Goal: Download file/media

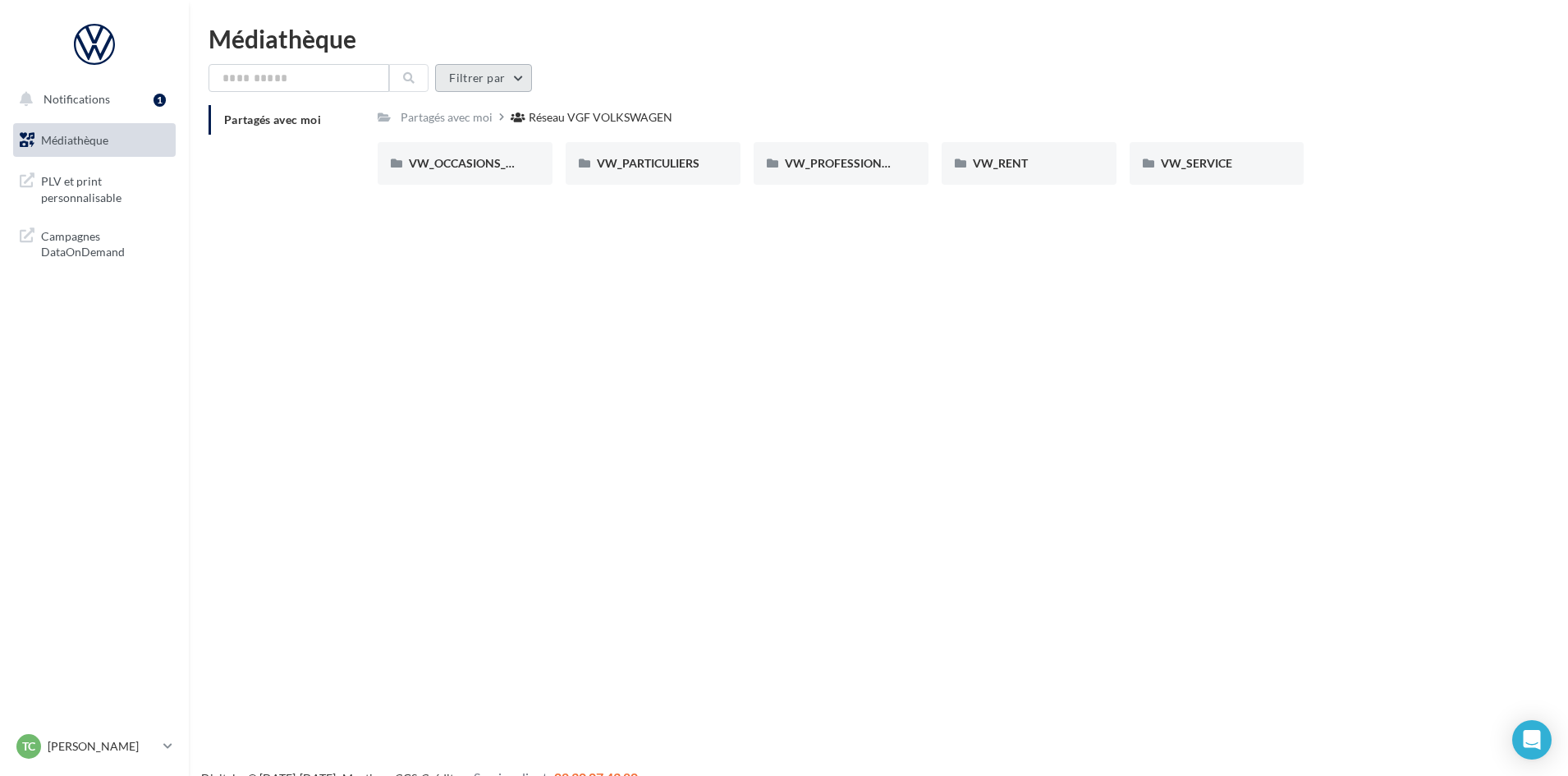
click at [473, 87] on button "Filtrer par" at bounding box center [483, 78] width 97 height 28
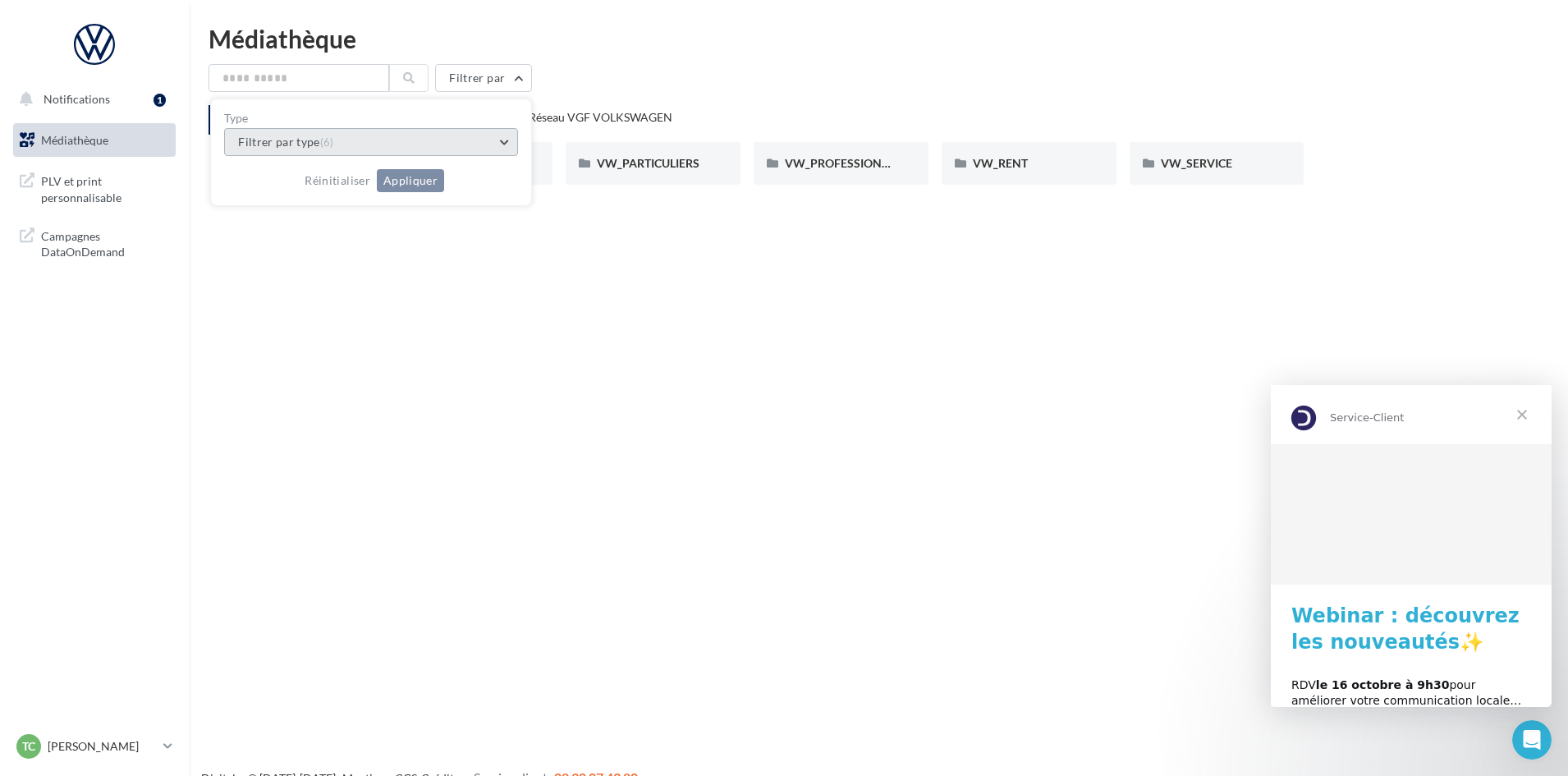
click at [384, 146] on button "Filtrer par type (6)" at bounding box center [371, 141] width 294 height 28
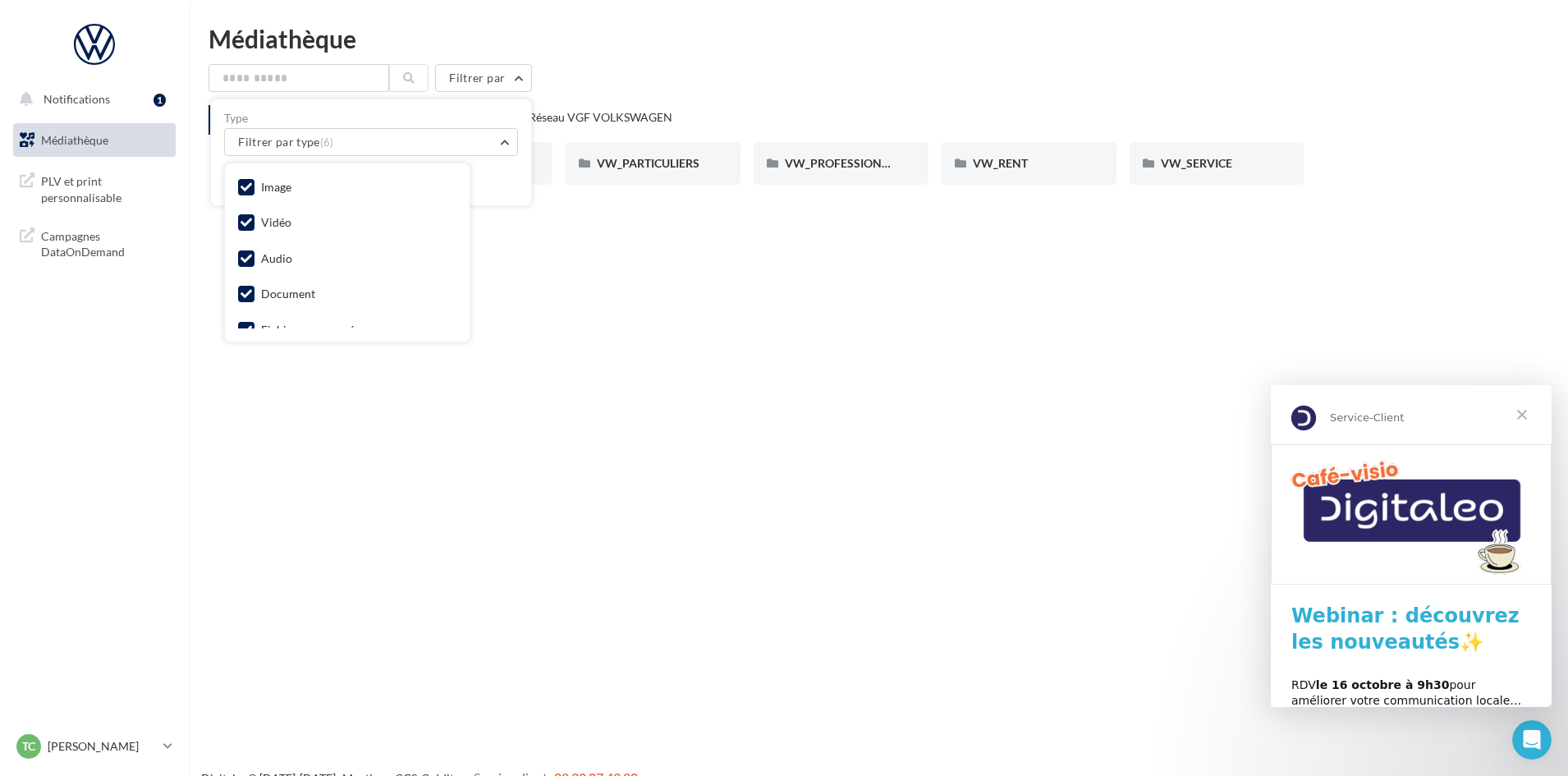
click at [238, 219] on label at bounding box center [246, 222] width 16 height 16
drag, startPoint x: 245, startPoint y: 254, endPoint x: 245, endPoint y: 264, distance: 10.0
click at [245, 264] on label at bounding box center [246, 259] width 16 height 16
click at [244, 242] on icon at bounding box center [246, 245] width 12 height 12
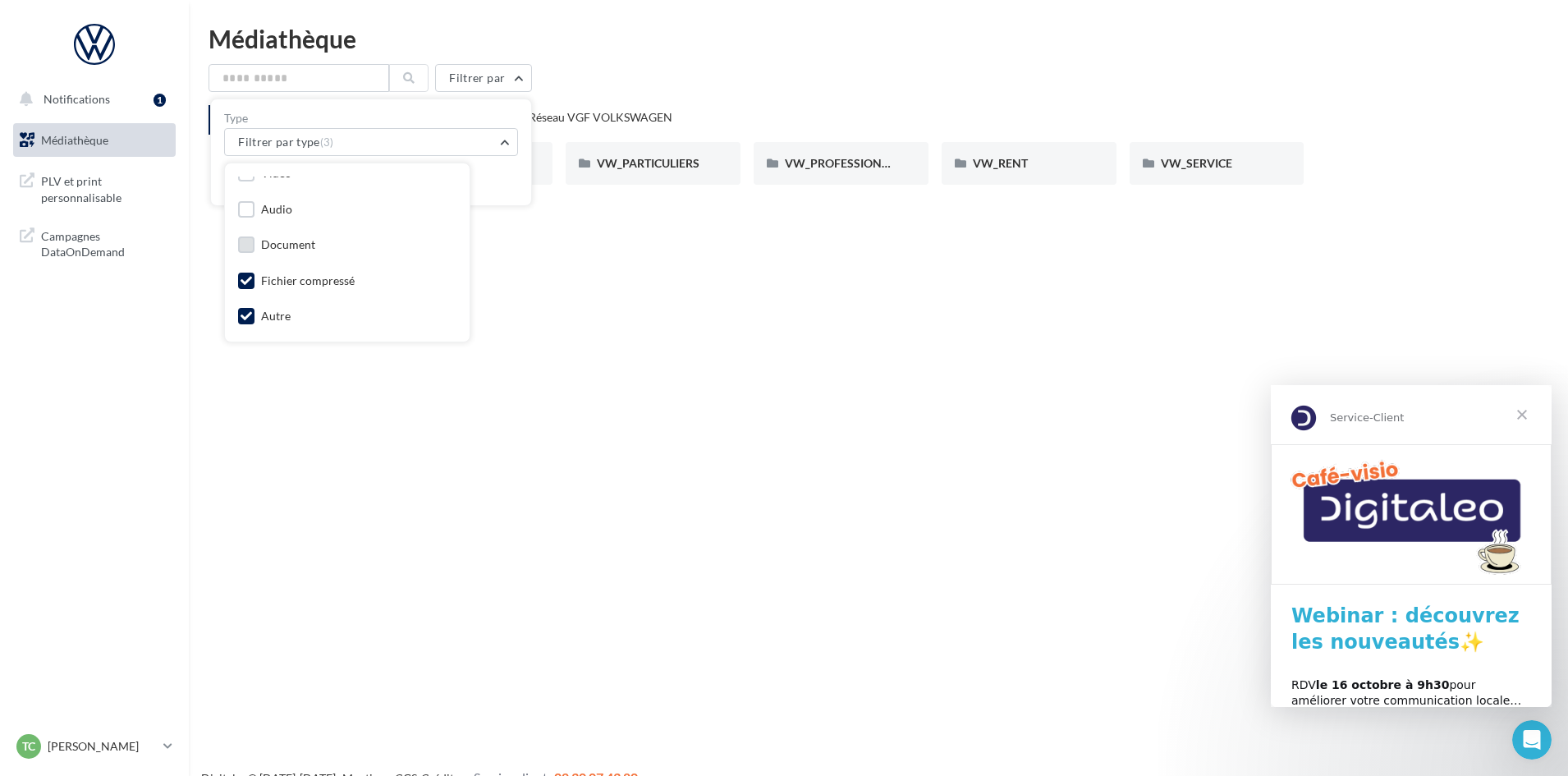
click at [243, 278] on icon at bounding box center [246, 281] width 12 height 12
click at [240, 310] on icon at bounding box center [246, 316] width 12 height 12
click at [554, 253] on div "Notifications 1 Médiathèque" at bounding box center [784, 414] width 1568 height 776
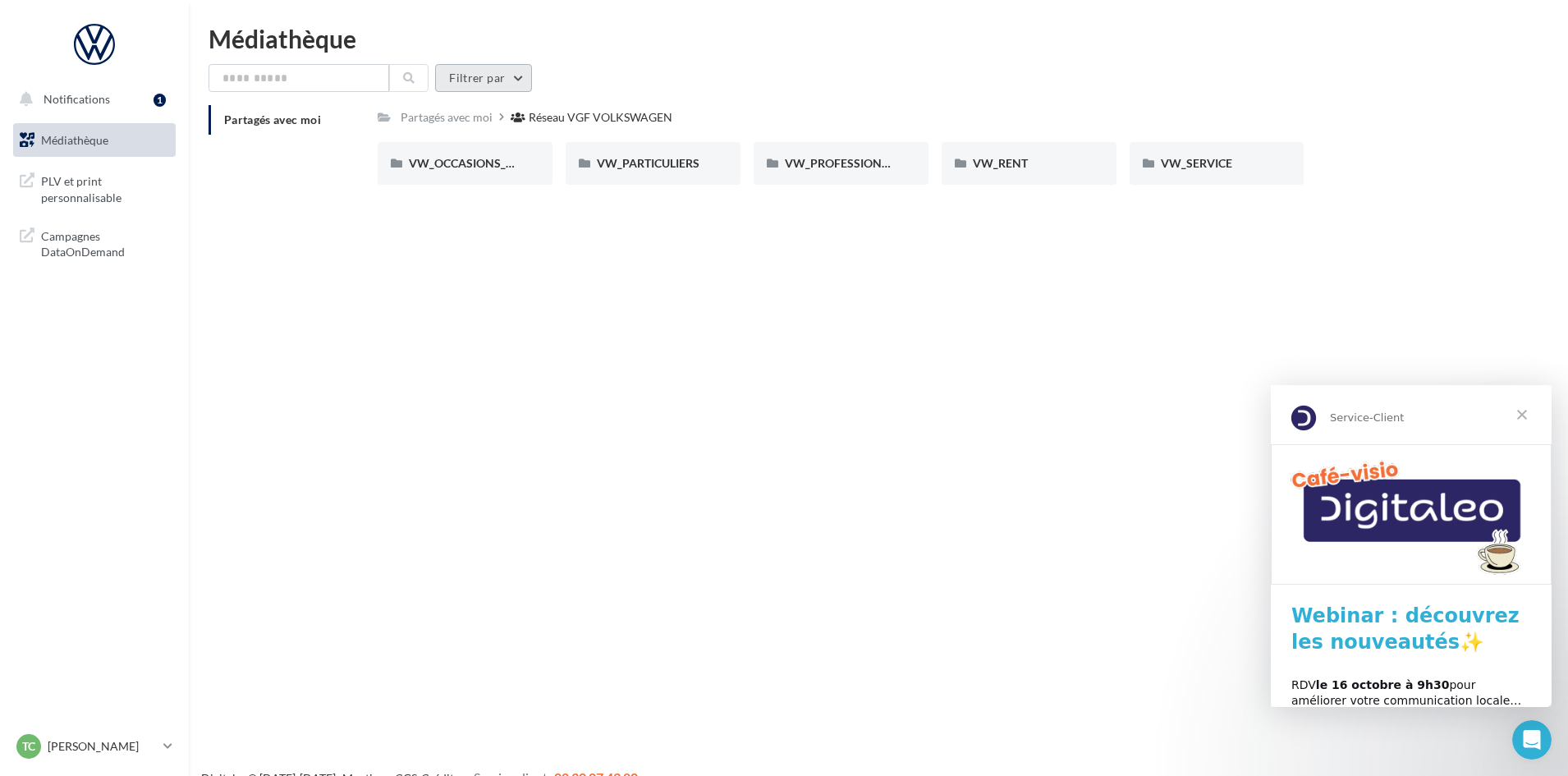
click at [463, 81] on button "Filtrer par" at bounding box center [483, 78] width 97 height 28
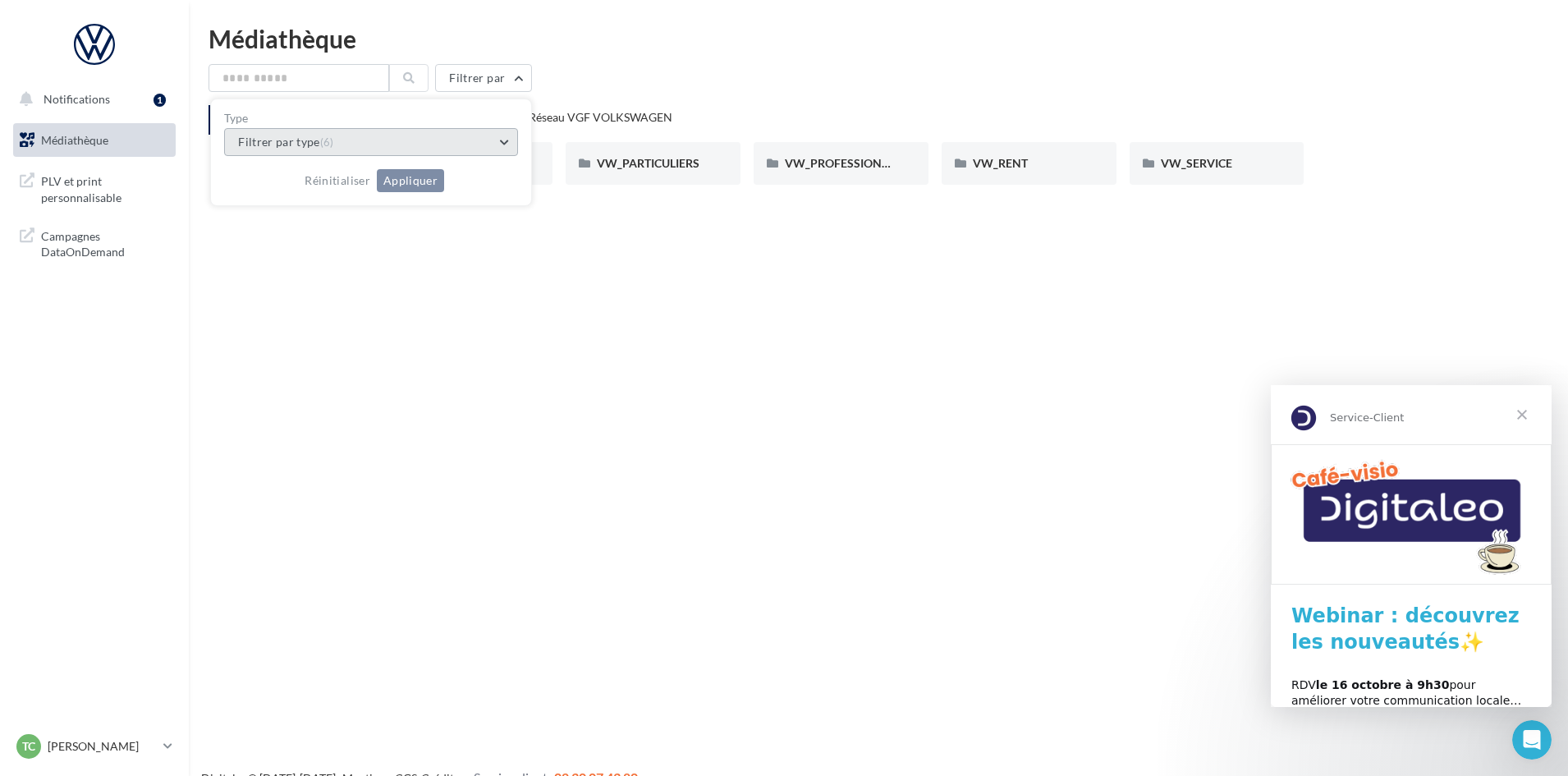
click at [391, 136] on button "Filtrer par type (6)" at bounding box center [371, 141] width 294 height 28
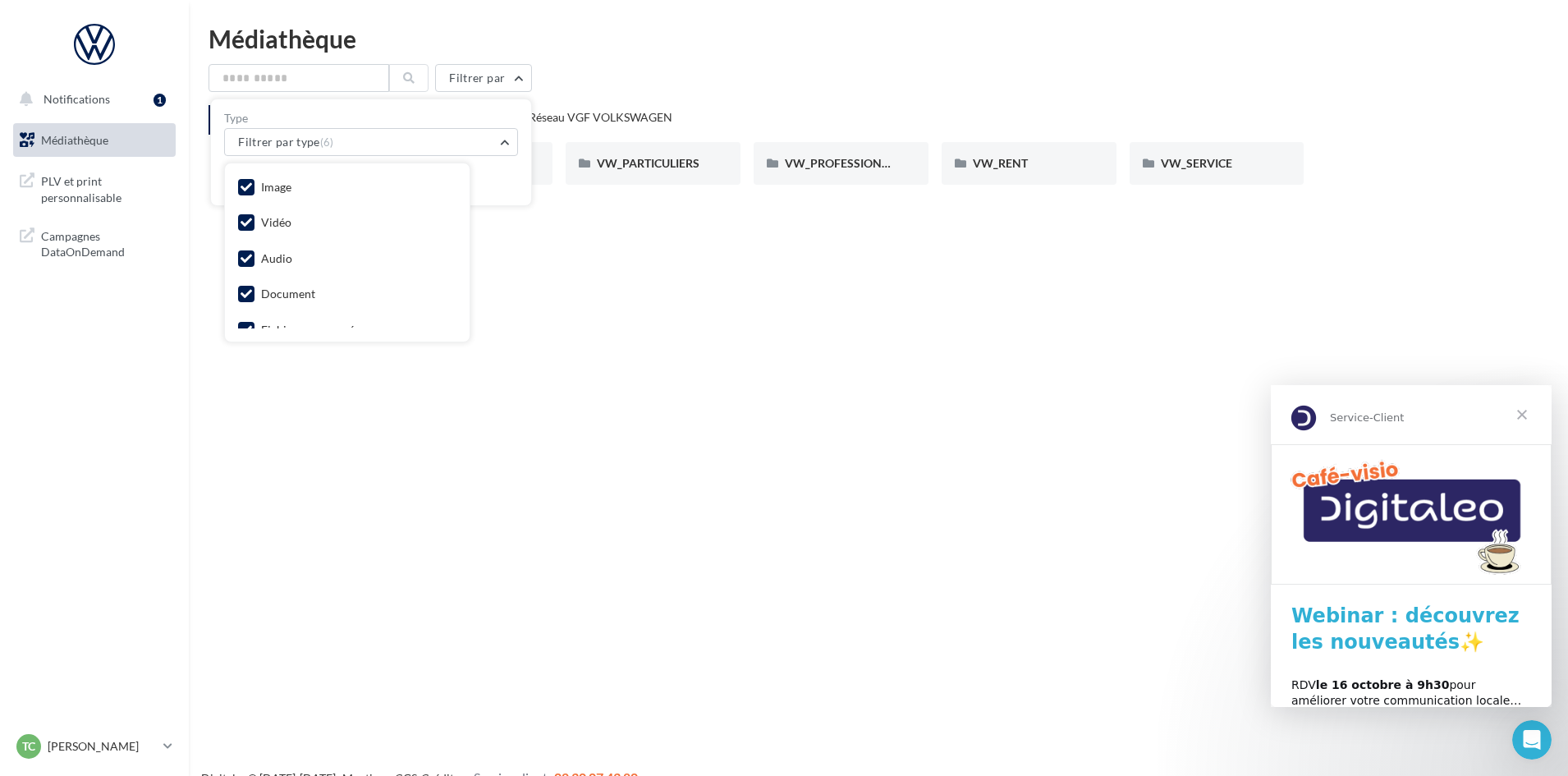
click at [251, 221] on icon at bounding box center [246, 223] width 12 height 12
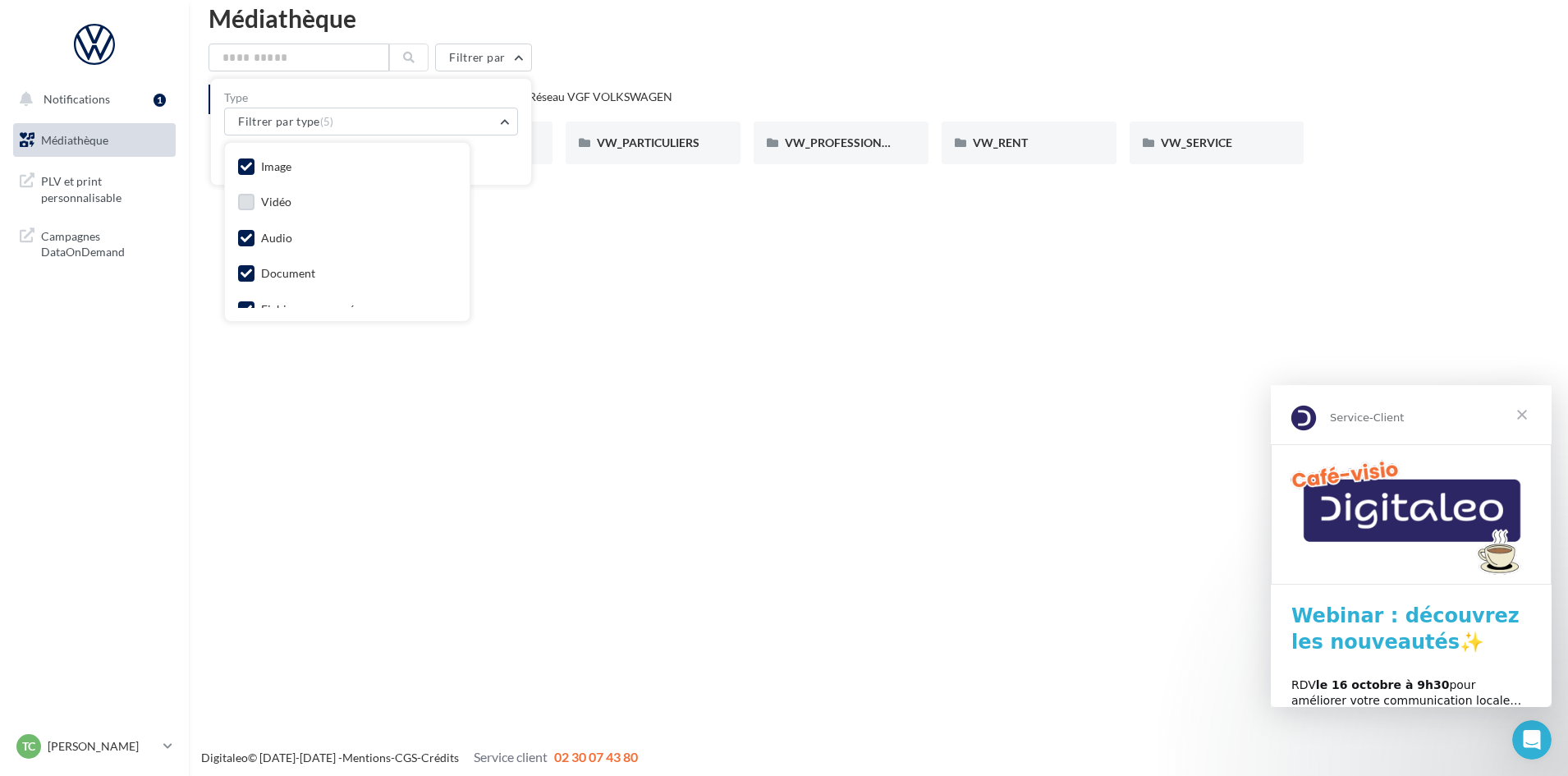
scroll to position [26, 0]
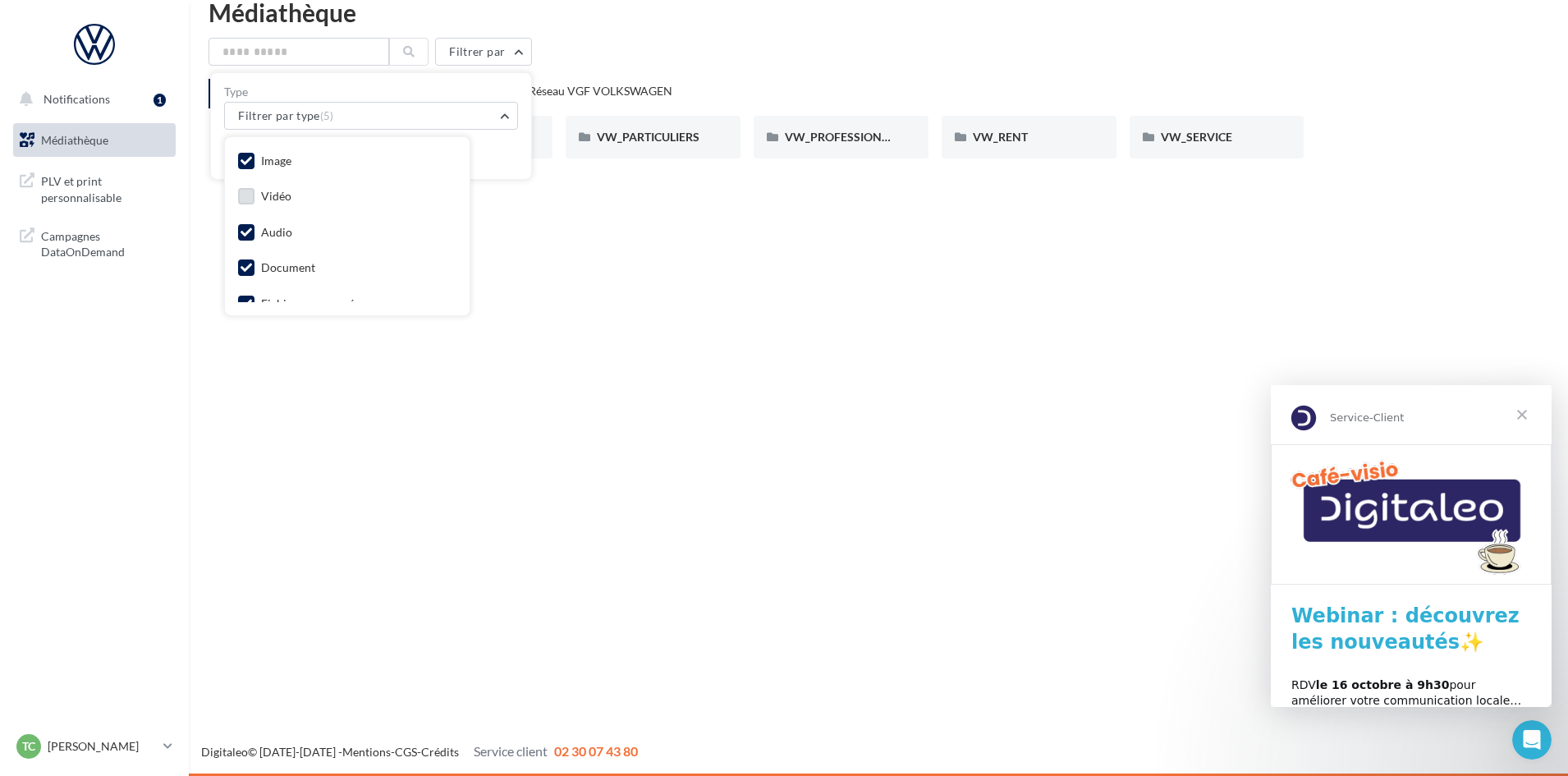
click at [242, 234] on icon at bounding box center [246, 233] width 12 height 12
click at [244, 267] on icon at bounding box center [246, 267] width 12 height 12
click at [245, 251] on icon at bounding box center [246, 255] width 12 height 12
click at [238, 284] on label at bounding box center [246, 290] width 16 height 16
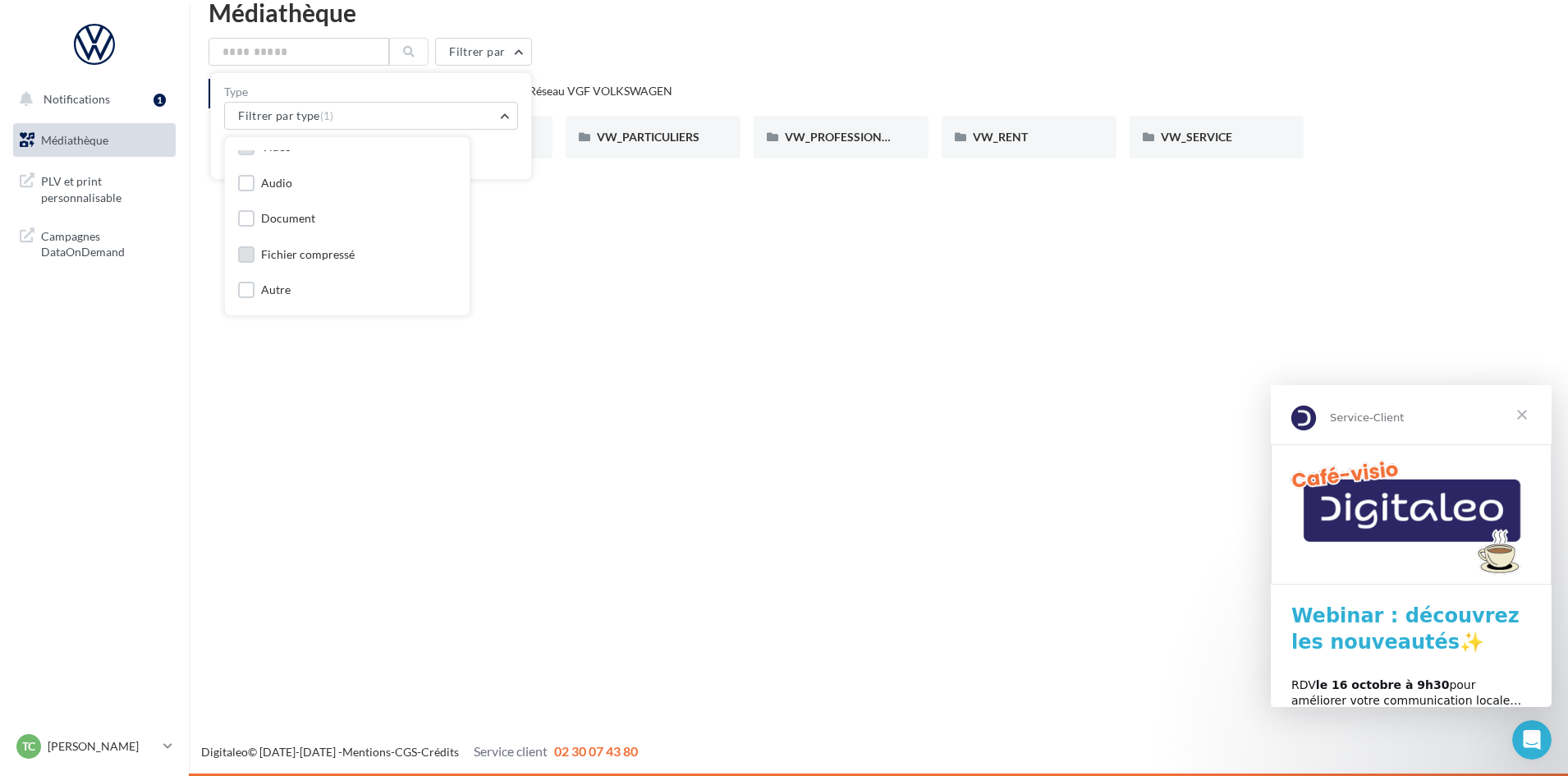
scroll to position [0, 0]
click at [502, 155] on div "Réinitialiser Appliquer" at bounding box center [371, 147] width 294 height 36
click at [418, 150] on button "Appliquer" at bounding box center [411, 155] width 68 height 23
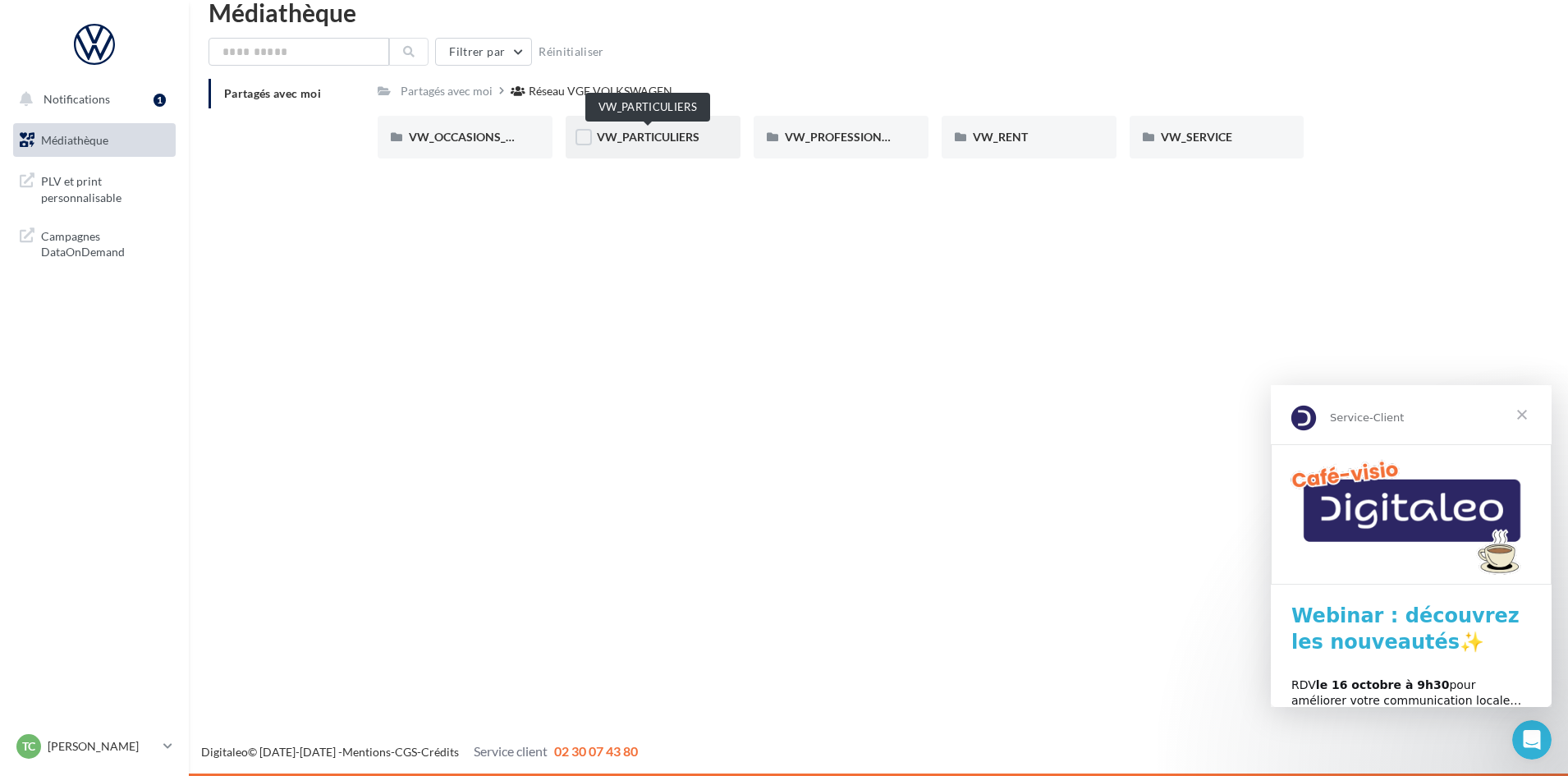
click at [656, 143] on span "VW_PARTICULIERS" at bounding box center [648, 137] width 103 height 14
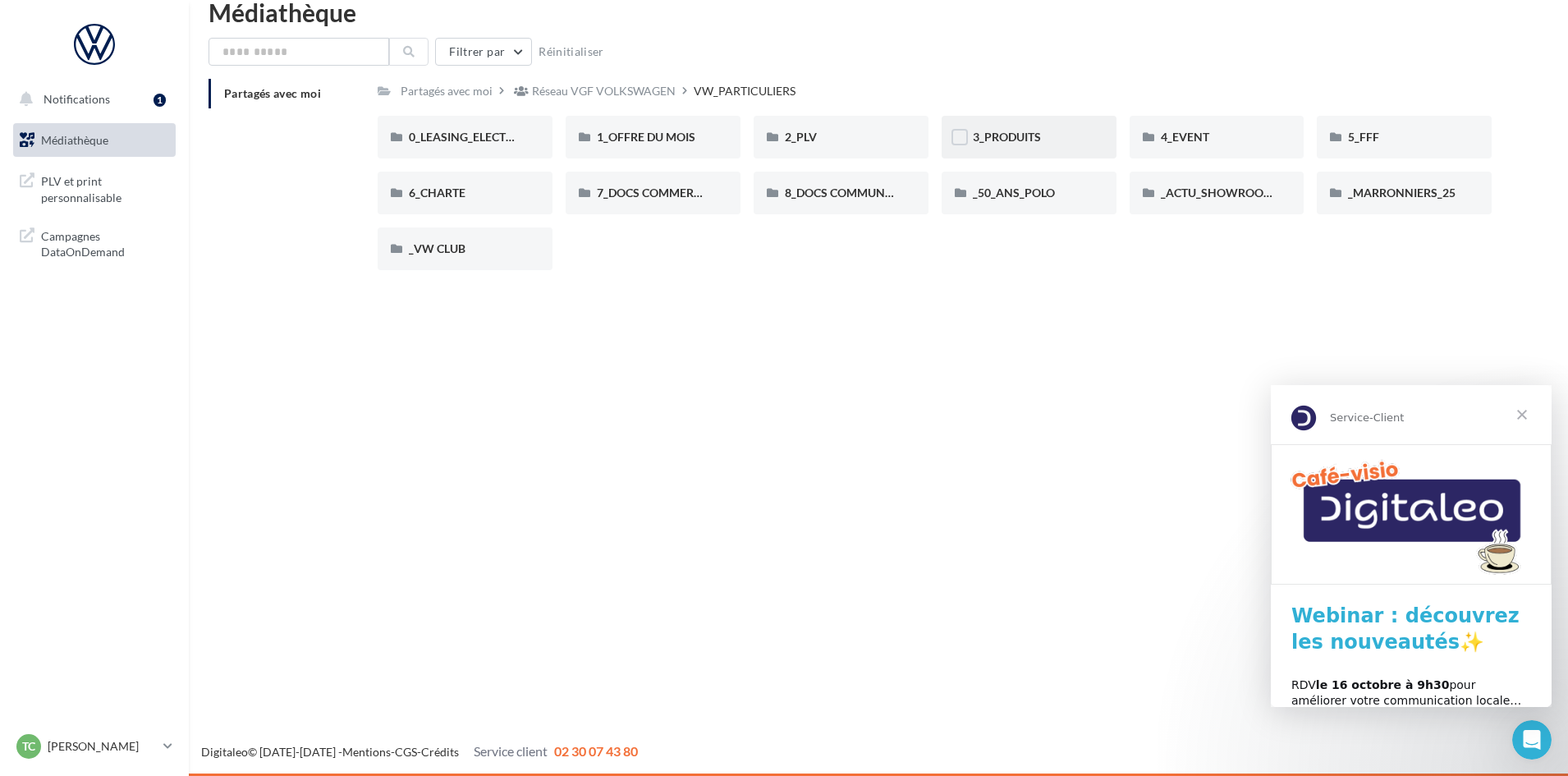
click at [1042, 143] on div "3_PRODUITS" at bounding box center [1030, 137] width 112 height 16
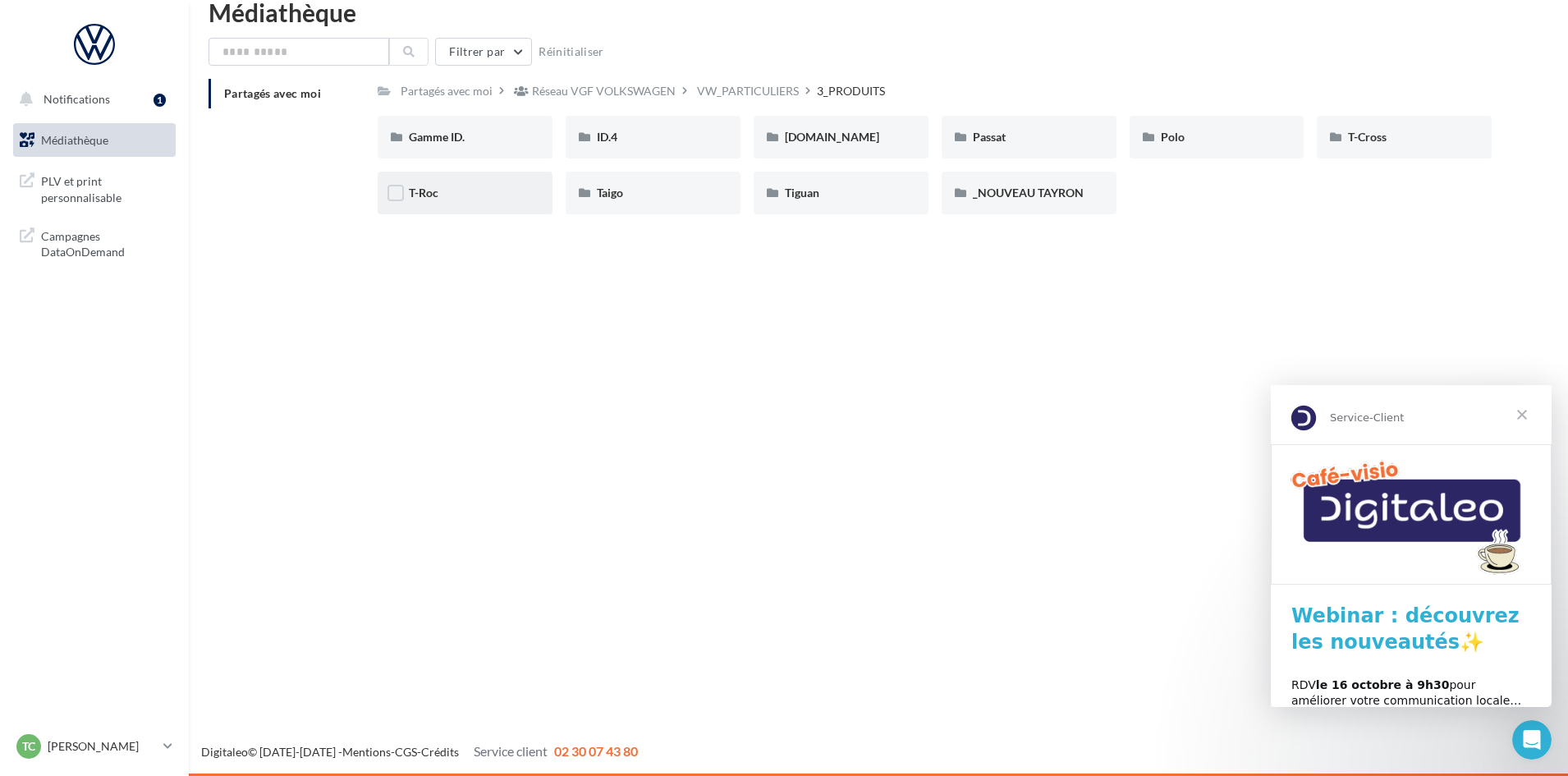
click at [509, 193] on div "T-Roc" at bounding box center [465, 193] width 112 height 16
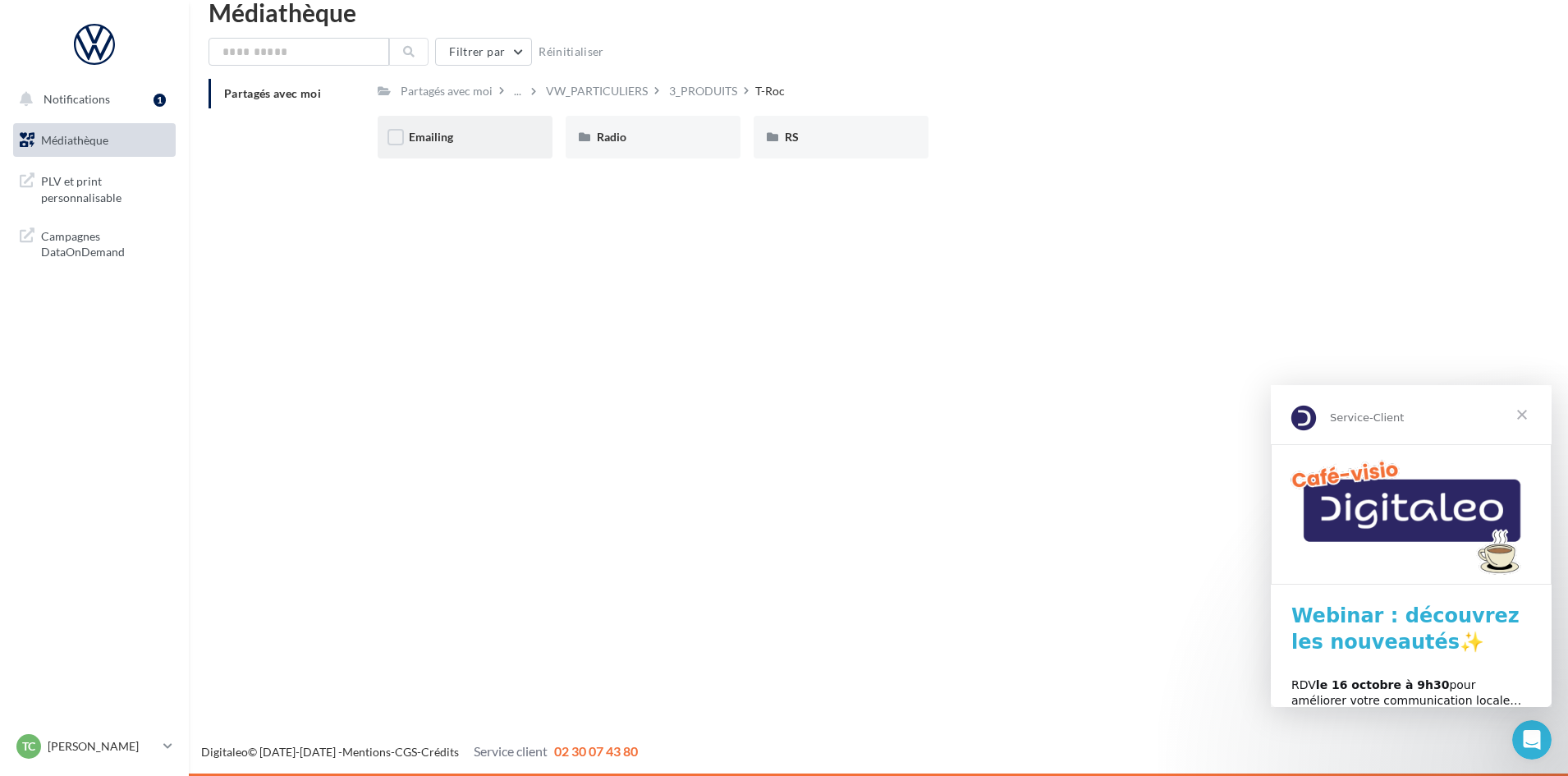
click at [477, 128] on div "Emailing" at bounding box center [465, 138] width 175 height 43
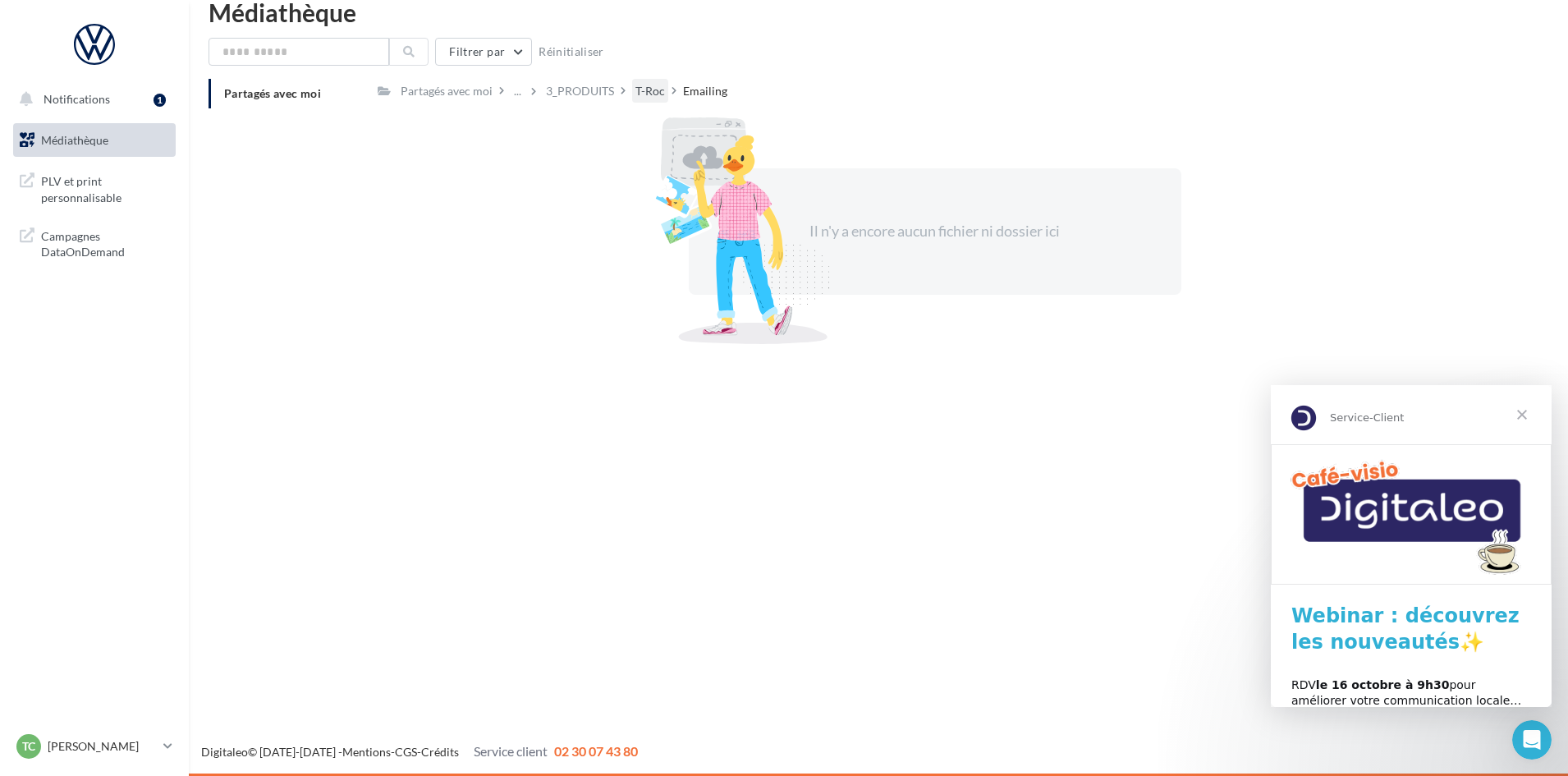
click at [650, 93] on div "T-Roc" at bounding box center [650, 91] width 30 height 16
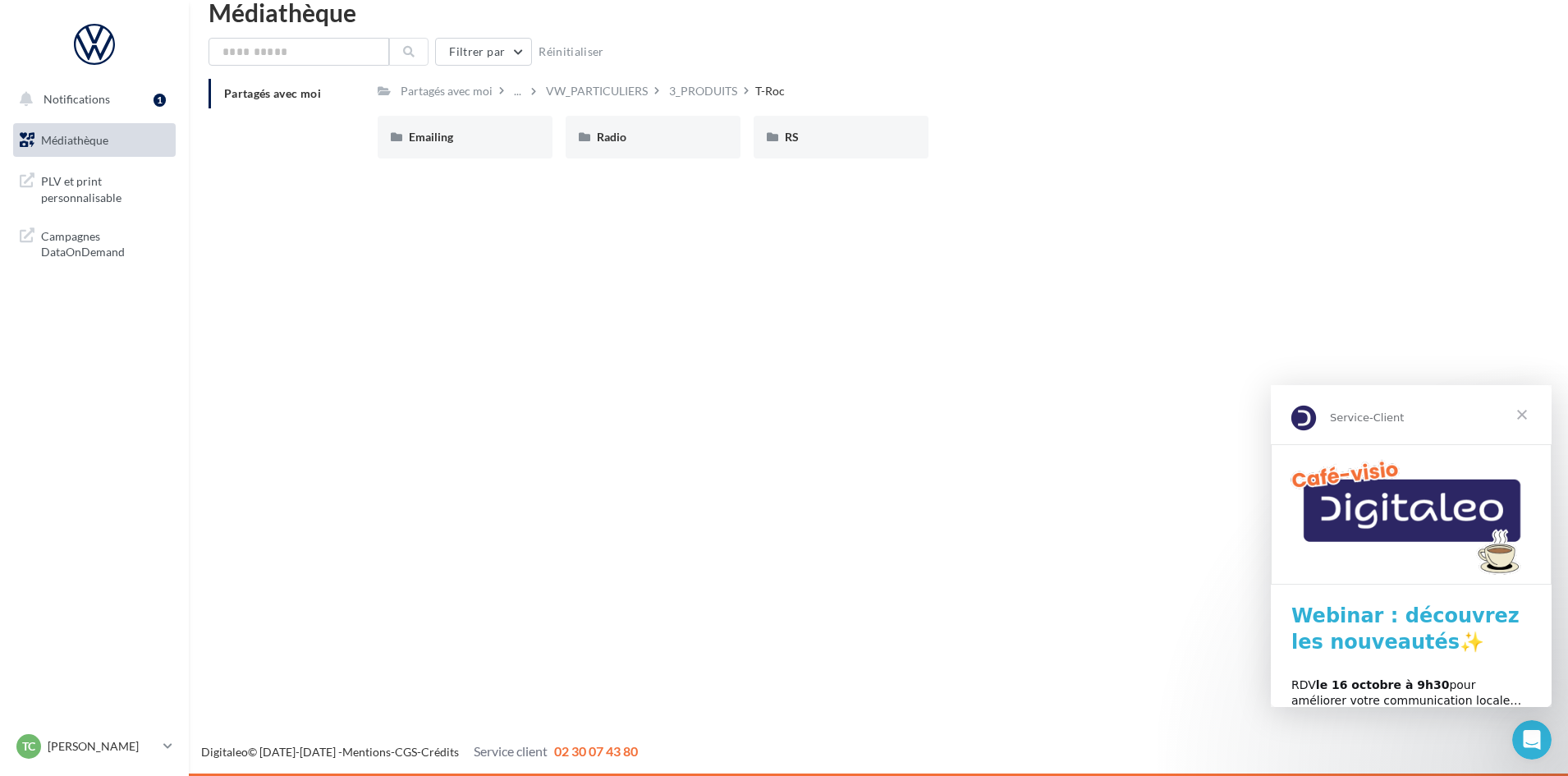
click at [658, 131] on div "Radio" at bounding box center [653, 137] width 112 height 16
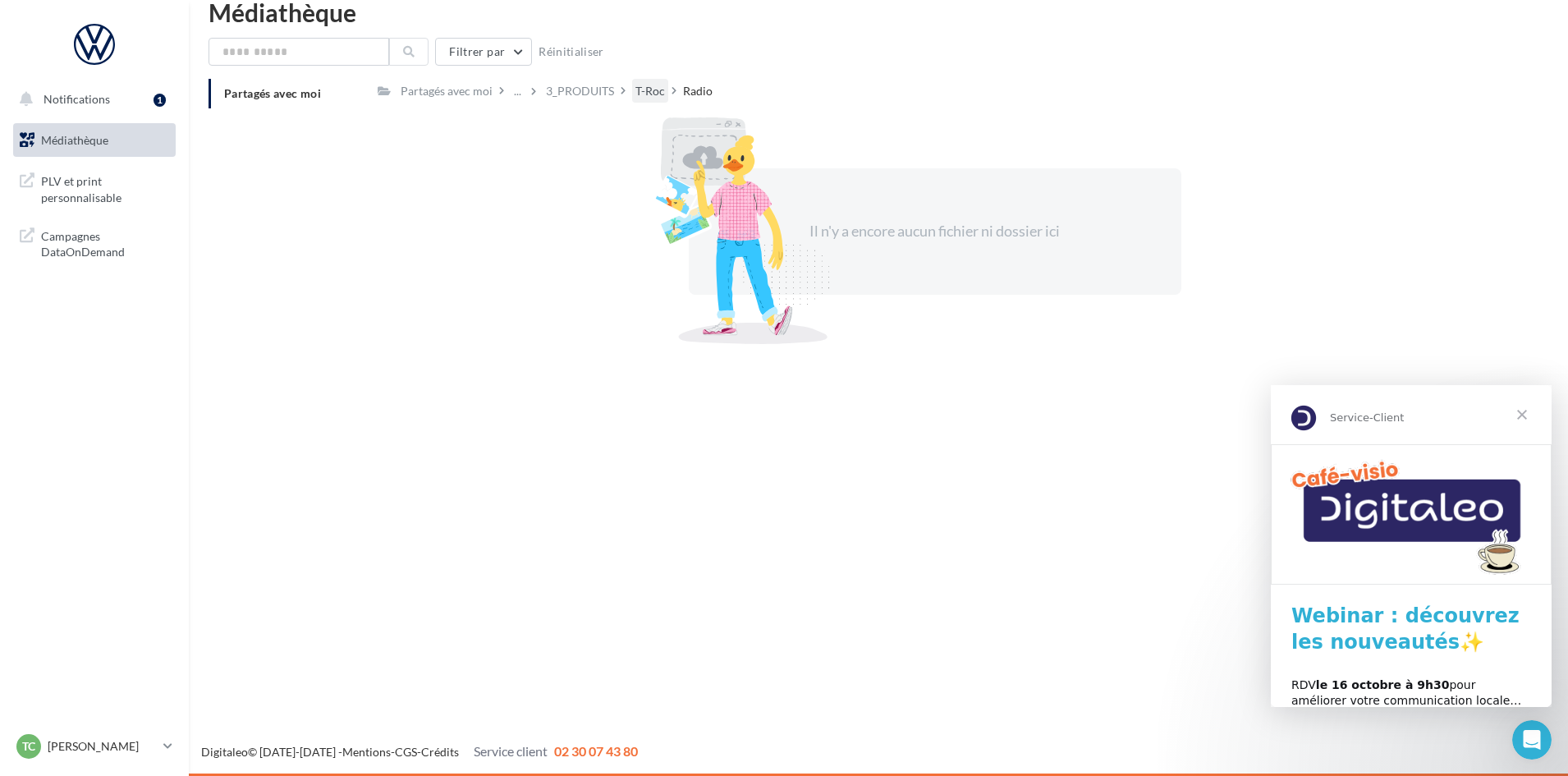
click at [641, 86] on div "T-Roc" at bounding box center [650, 91] width 30 height 16
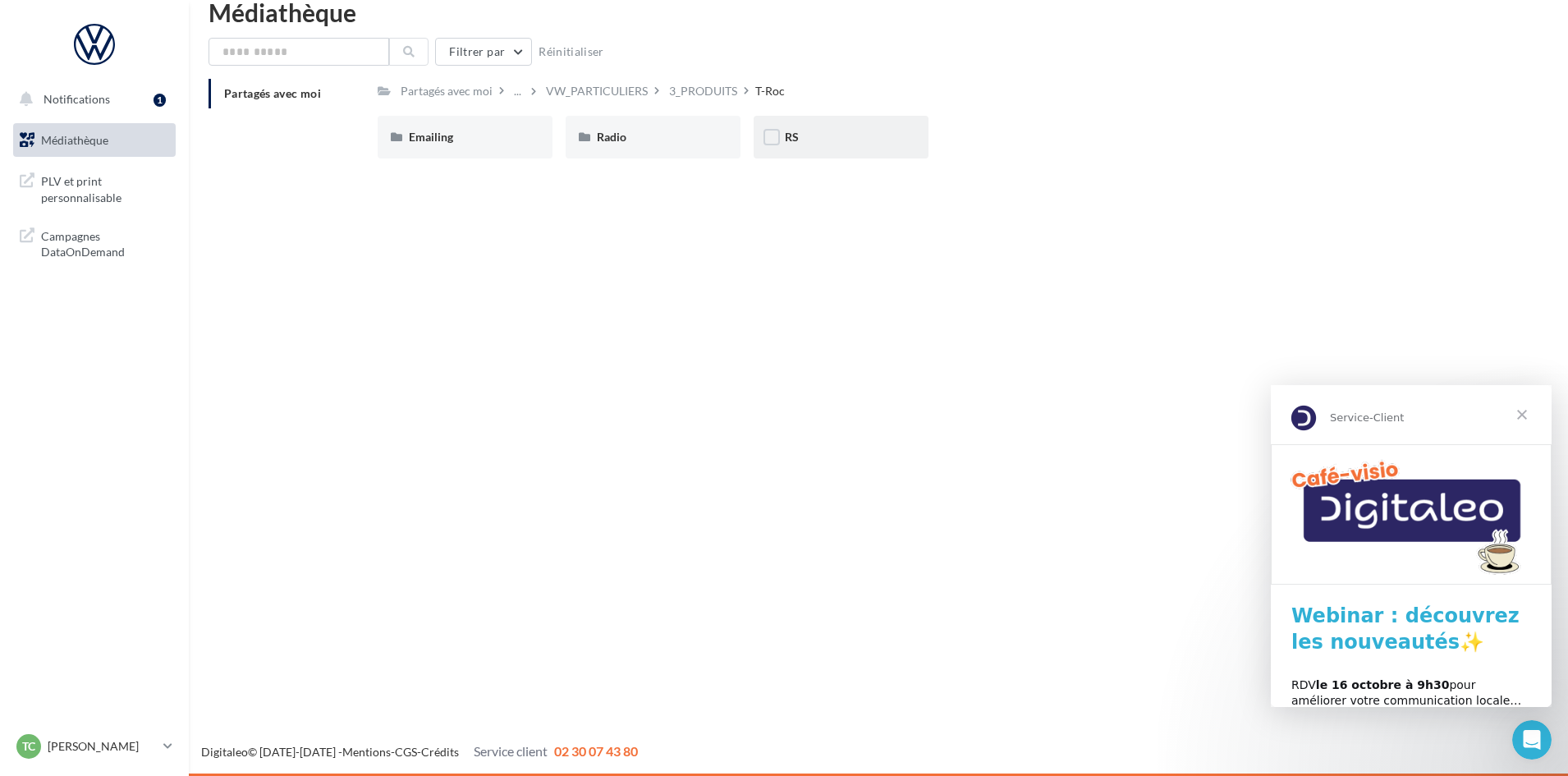
click at [854, 138] on div "RS" at bounding box center [842, 137] width 112 height 16
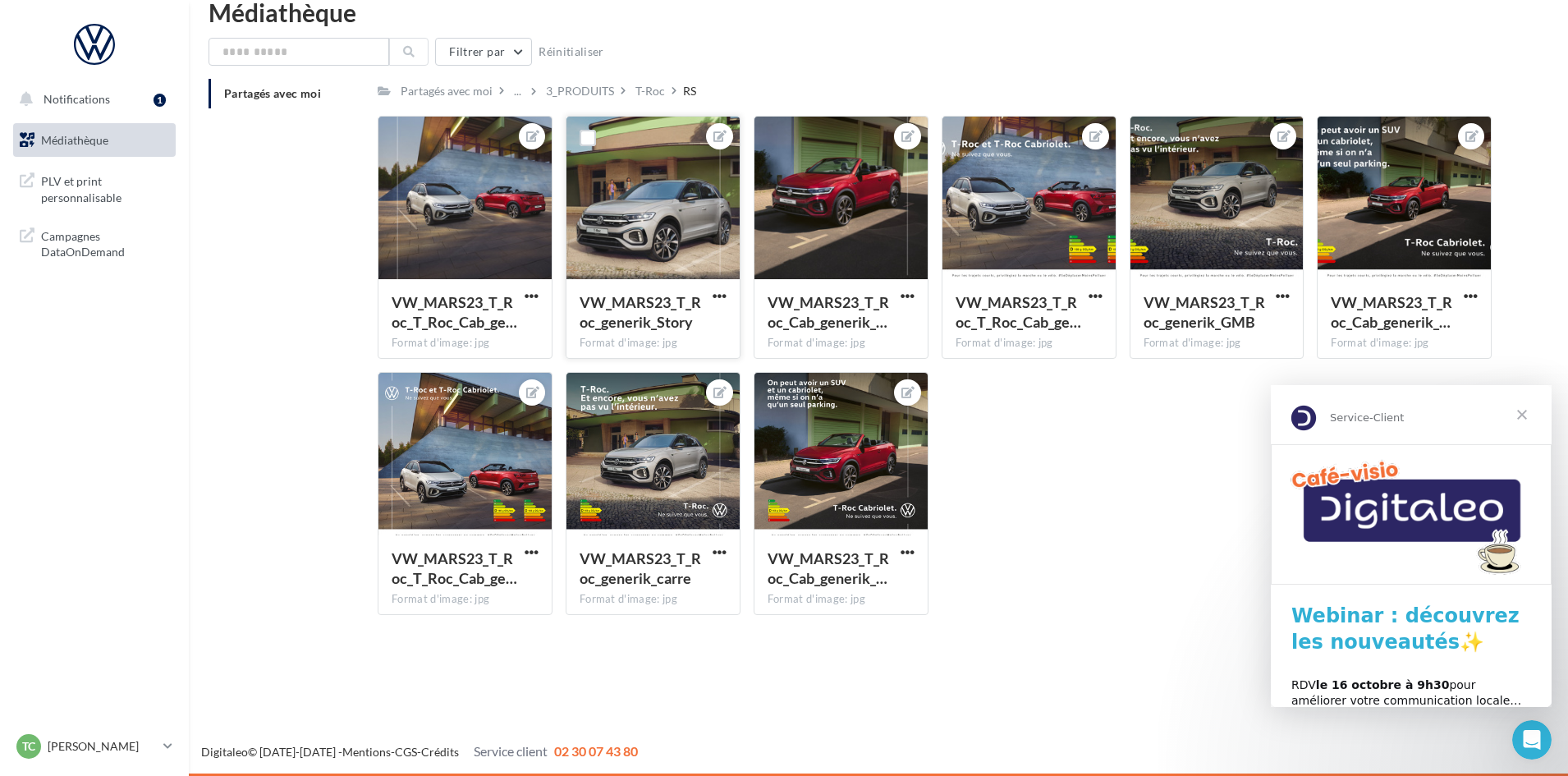
click at [725, 279] on div "VW_MARS23_T_Roc_generik_Story Format d'image: jpg" at bounding box center [653, 237] width 175 height 243
click at [724, 287] on div "VW_MARS23_T_Roc_generik_Story Format d'image: jpg" at bounding box center [653, 318] width 173 height 78
click at [723, 291] on span "button" at bounding box center [720, 295] width 14 height 14
click at [670, 358] on button "Télécharger" at bounding box center [643, 371] width 173 height 43
click at [496, 207] on div at bounding box center [465, 199] width 173 height 165
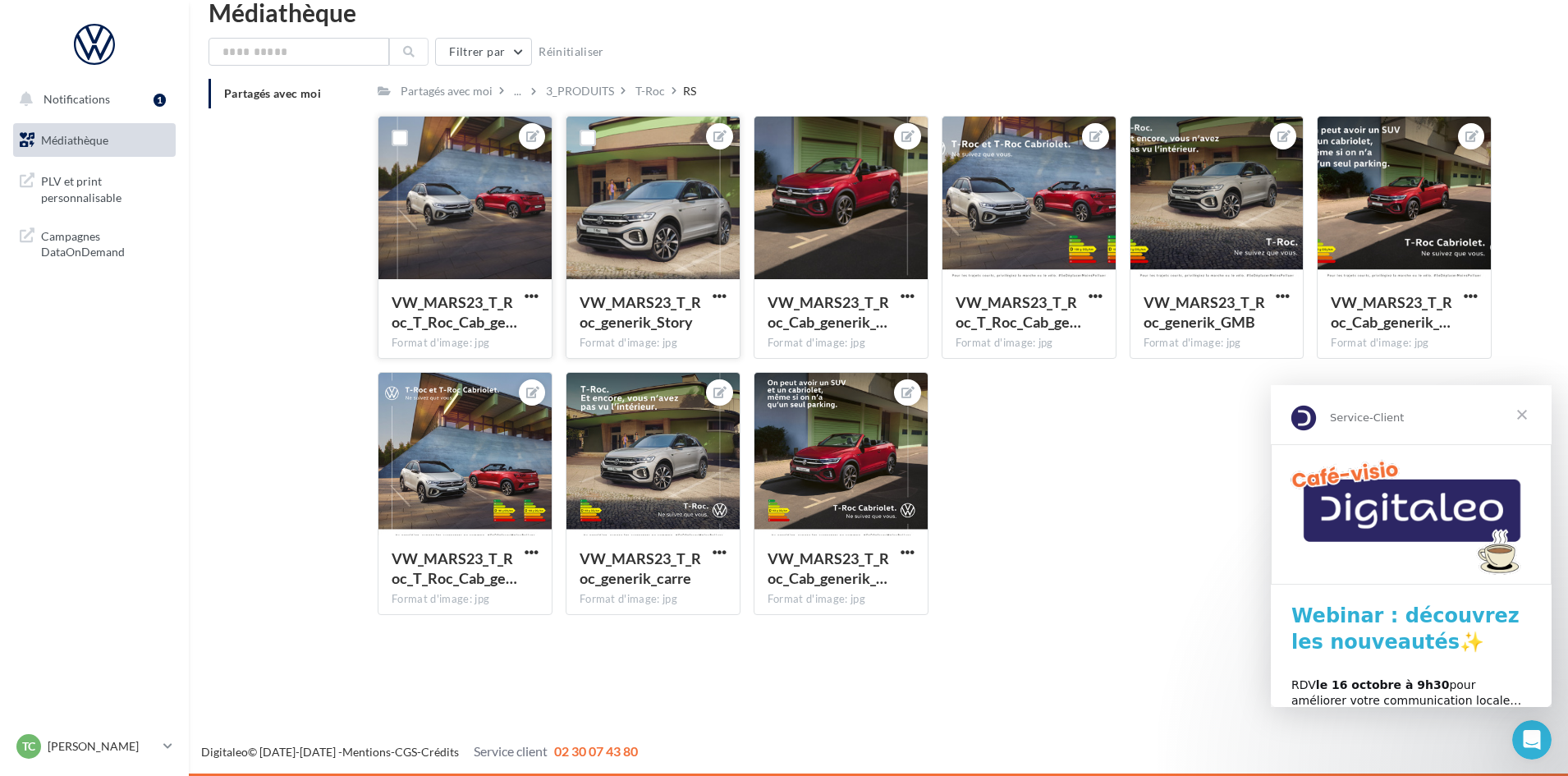
click at [541, 294] on button "button" at bounding box center [531, 296] width 20 height 16
click at [428, 365] on button "Télécharger" at bounding box center [455, 371] width 173 height 43
click at [601, 87] on div "3_PRODUITS" at bounding box center [580, 91] width 68 height 16
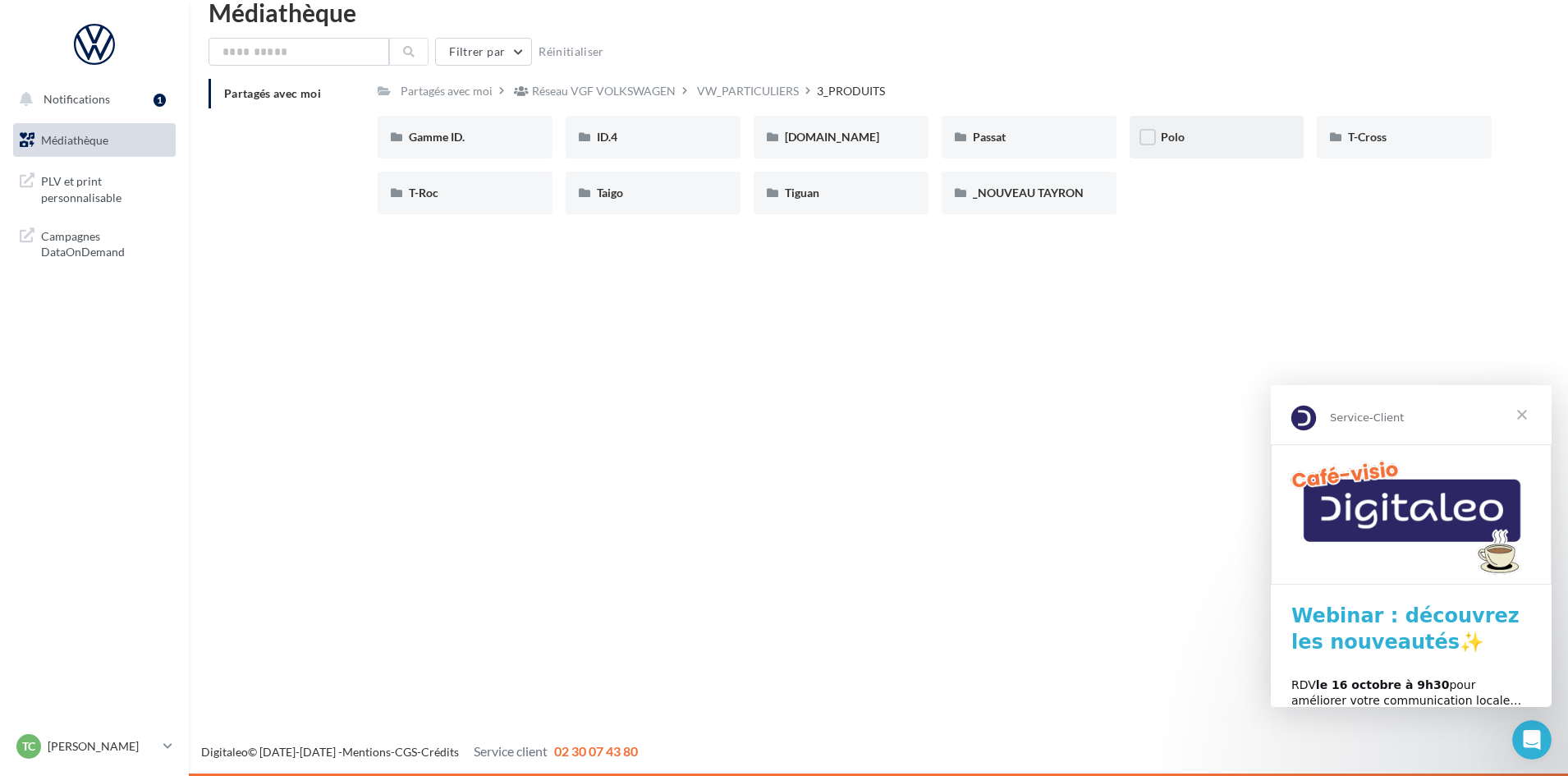
click at [1190, 141] on div "Polo" at bounding box center [1217, 137] width 112 height 16
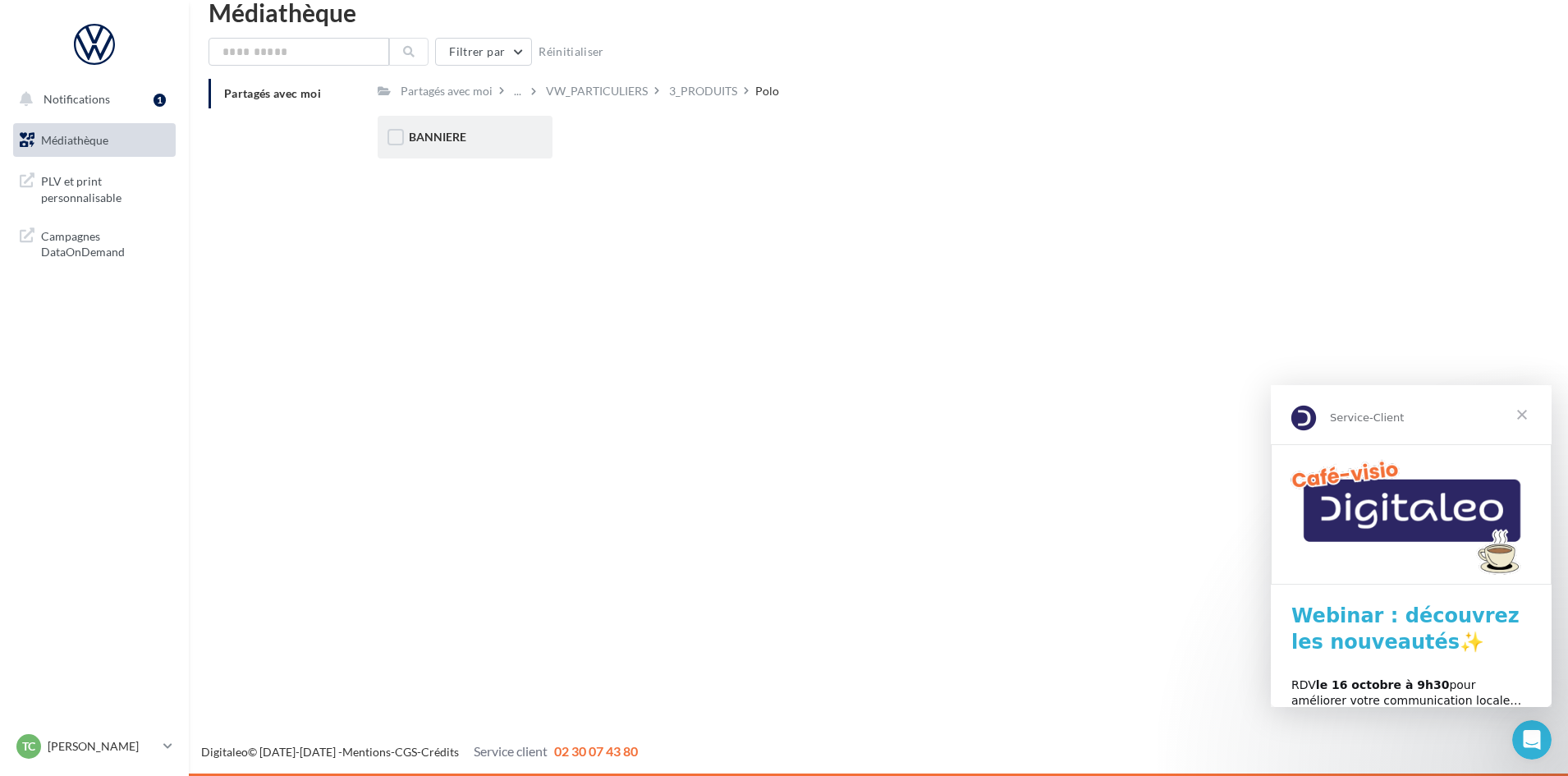
click at [493, 139] on div "BANNIERE" at bounding box center [465, 137] width 112 height 16
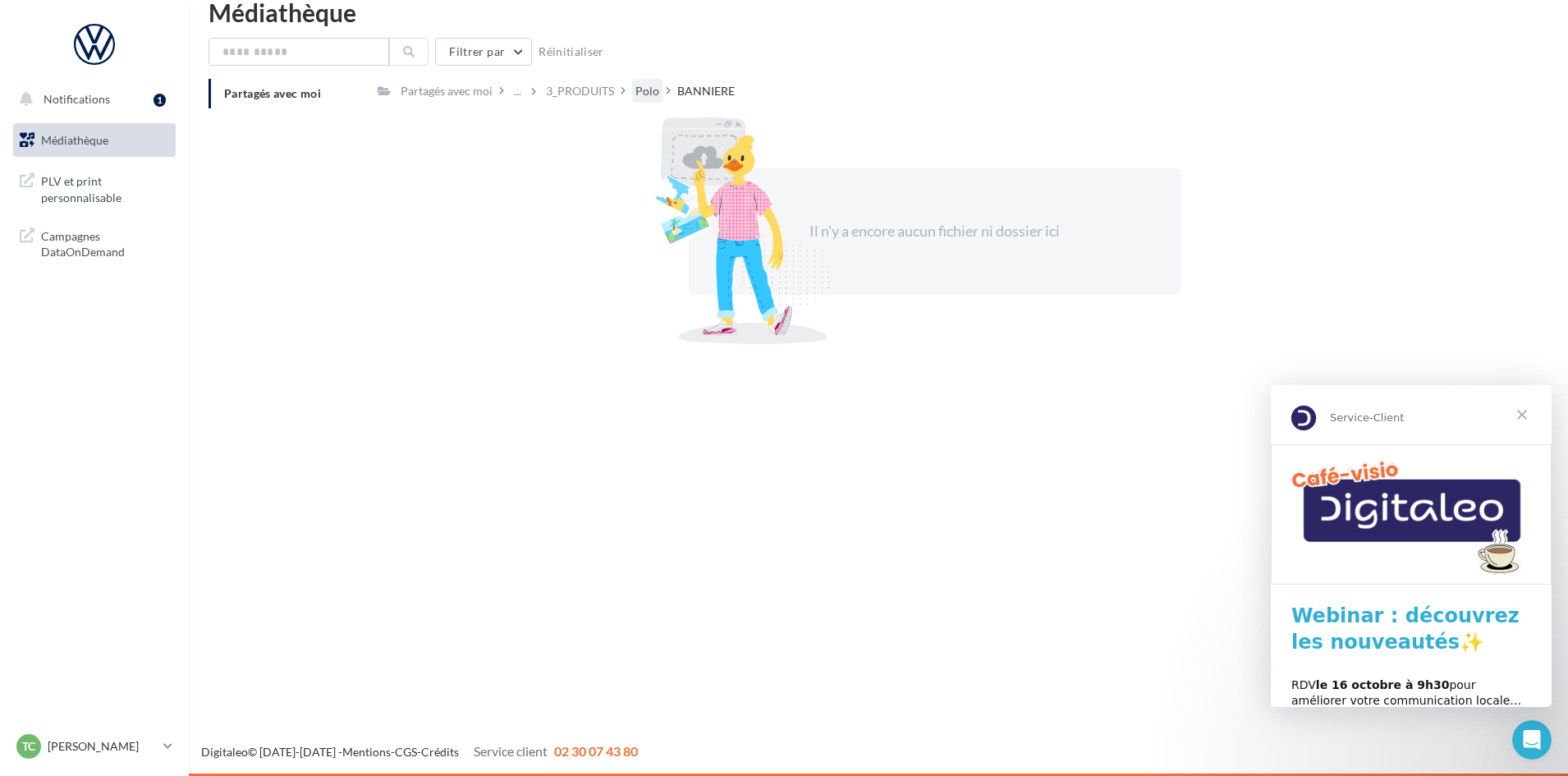
click at [639, 94] on div "Polo" at bounding box center [647, 91] width 24 height 16
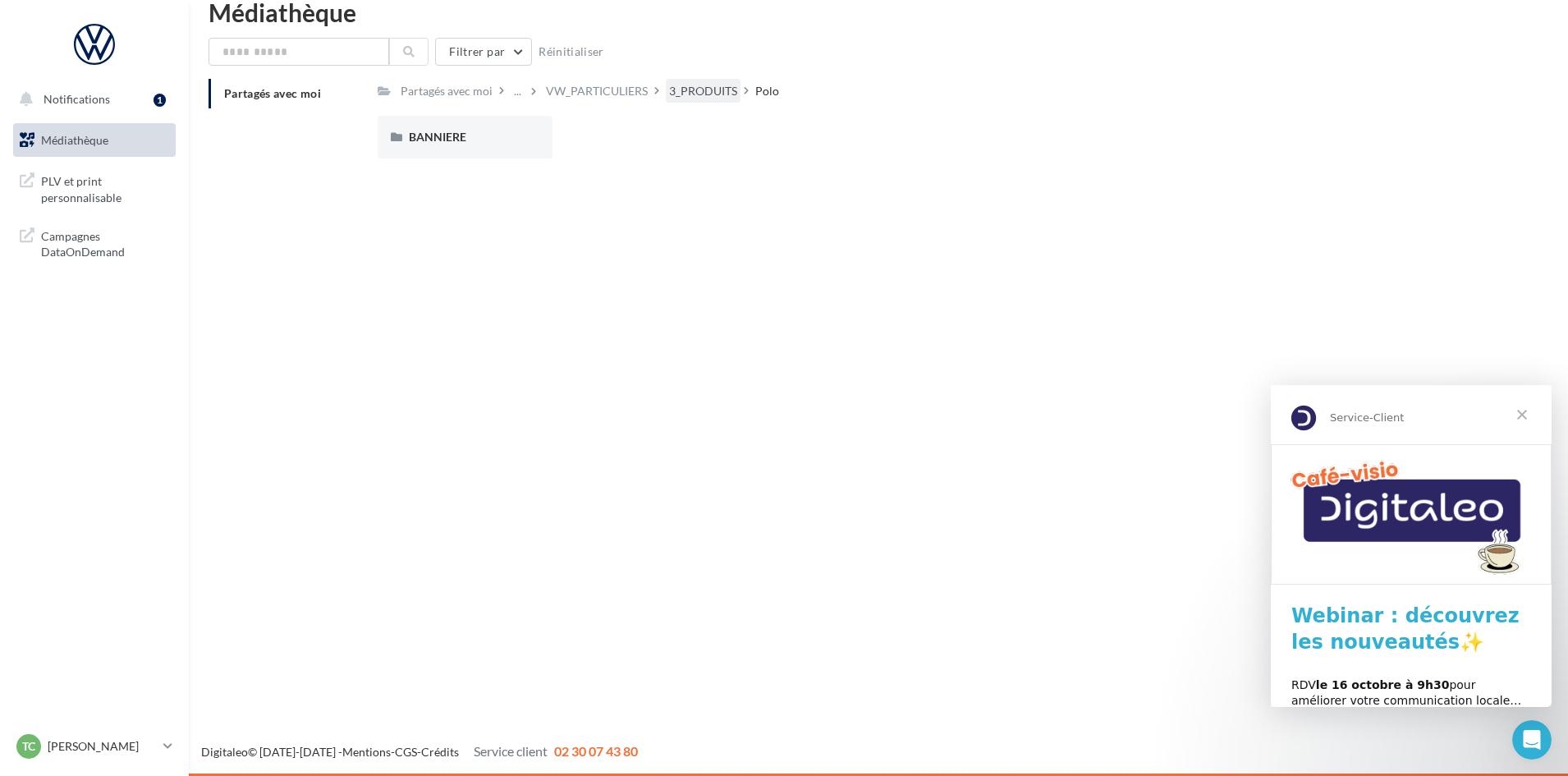
click at [719, 90] on div "3_PRODUITS" at bounding box center [703, 91] width 68 height 16
